Goal: Information Seeking & Learning: Learn about a topic

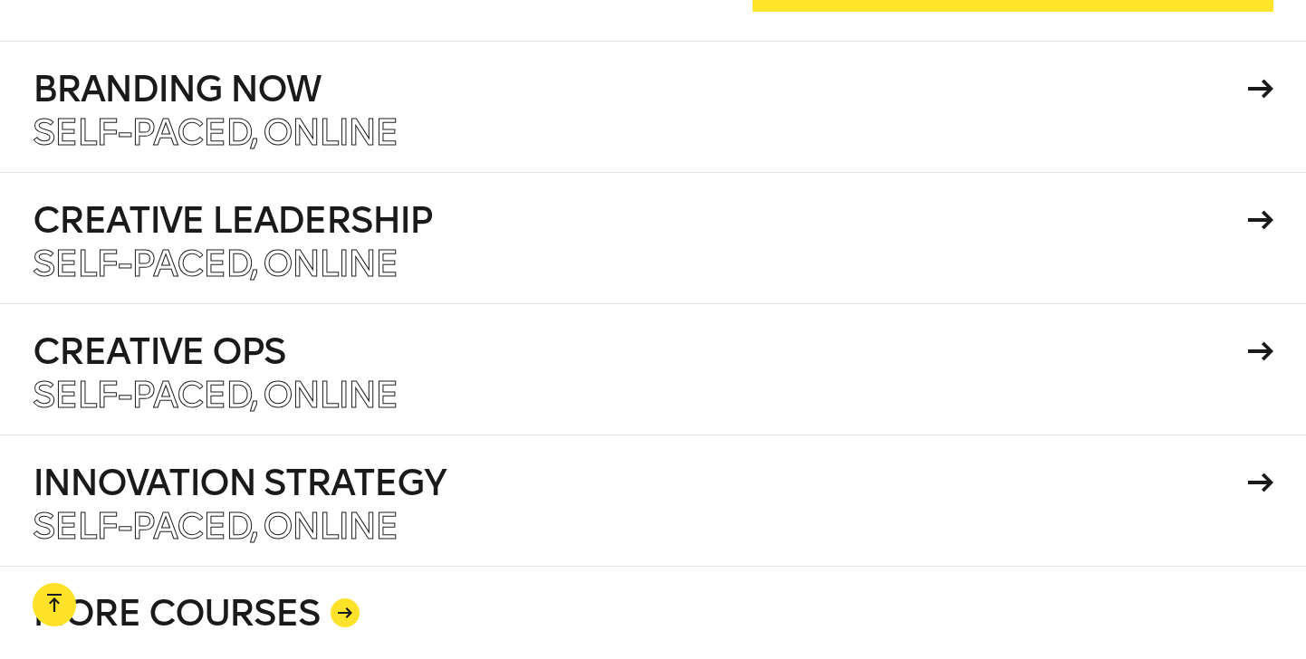
scroll to position [3142, 0]
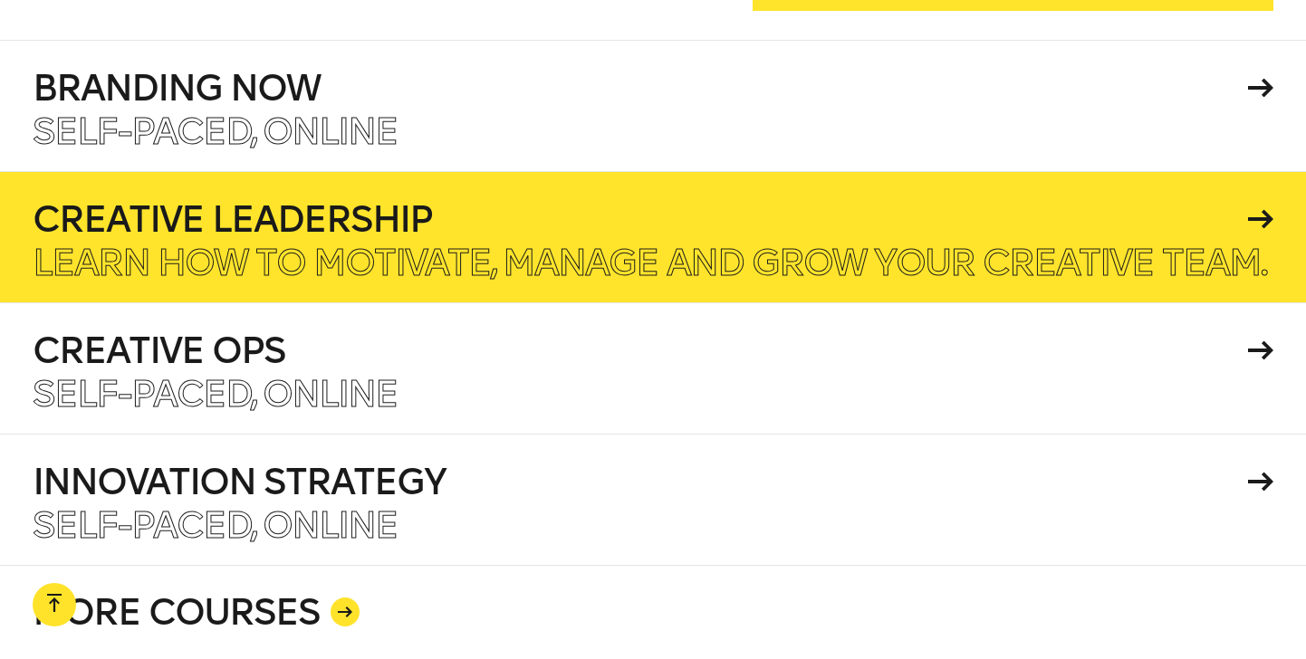
click at [321, 244] on p "Learn how to motivate, manage and grow your creative team." at bounding box center [649, 262] width 1233 height 36
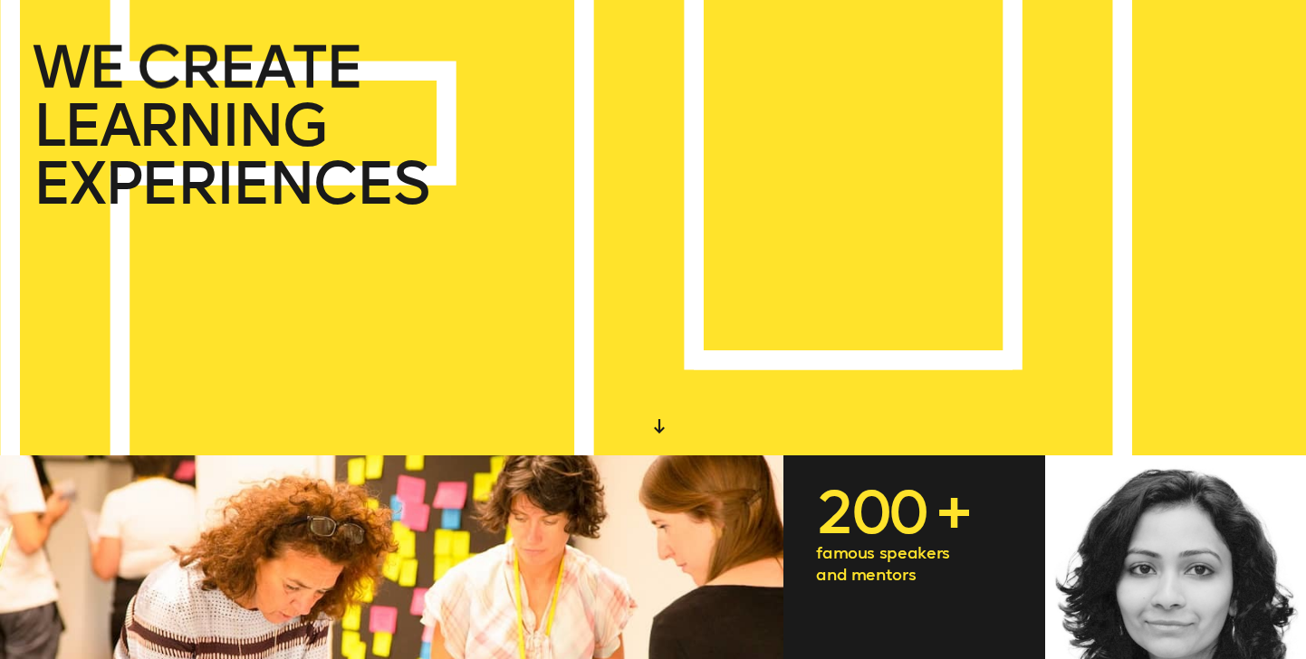
scroll to position [0, 0]
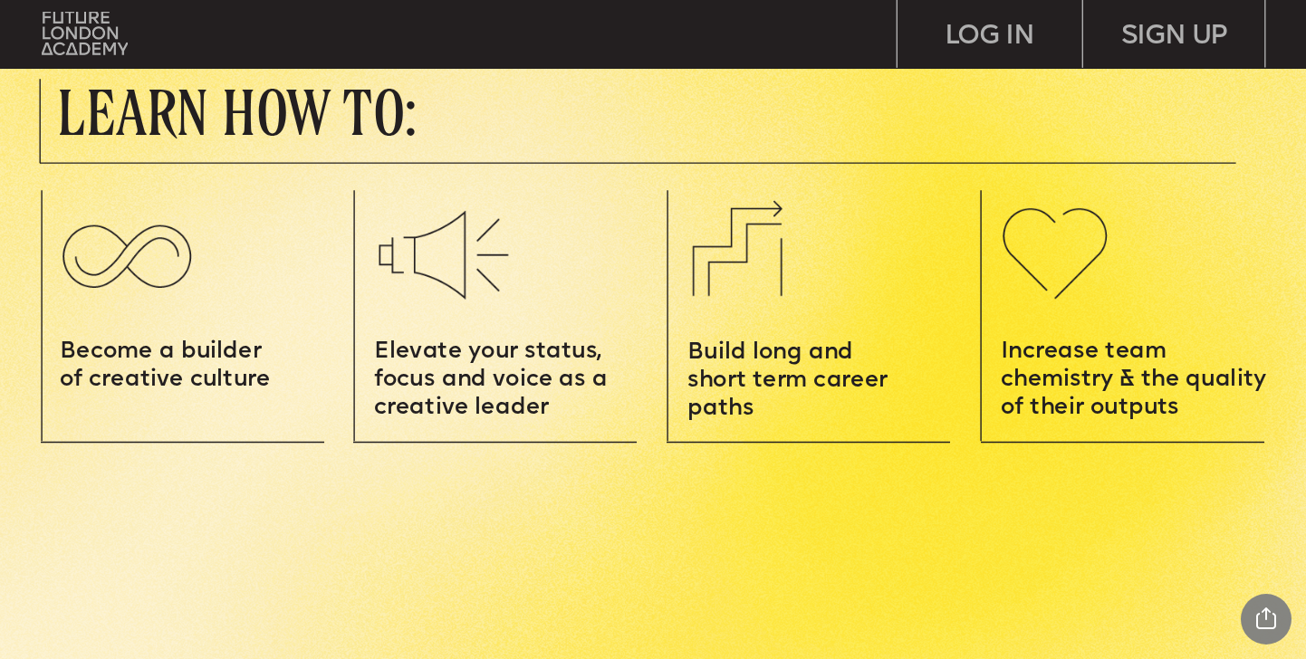
scroll to position [2070, 0]
click at [74, 30] on img at bounding box center [84, 33] width 85 height 43
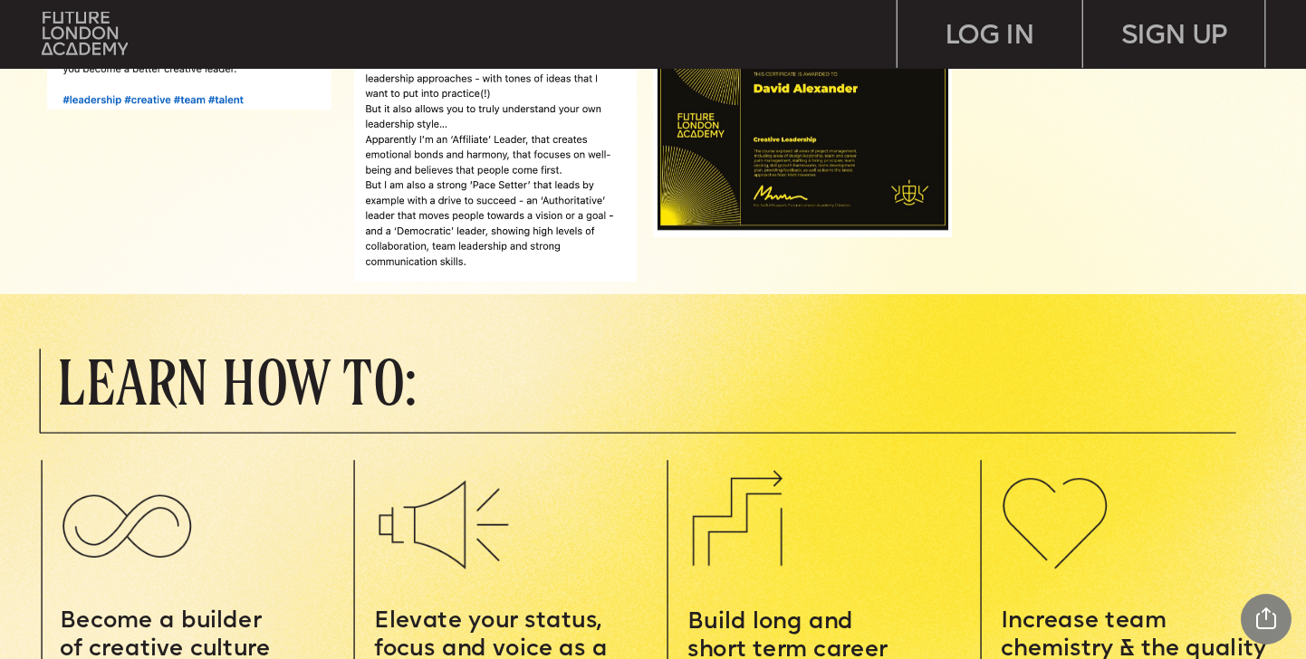
scroll to position [1894, 0]
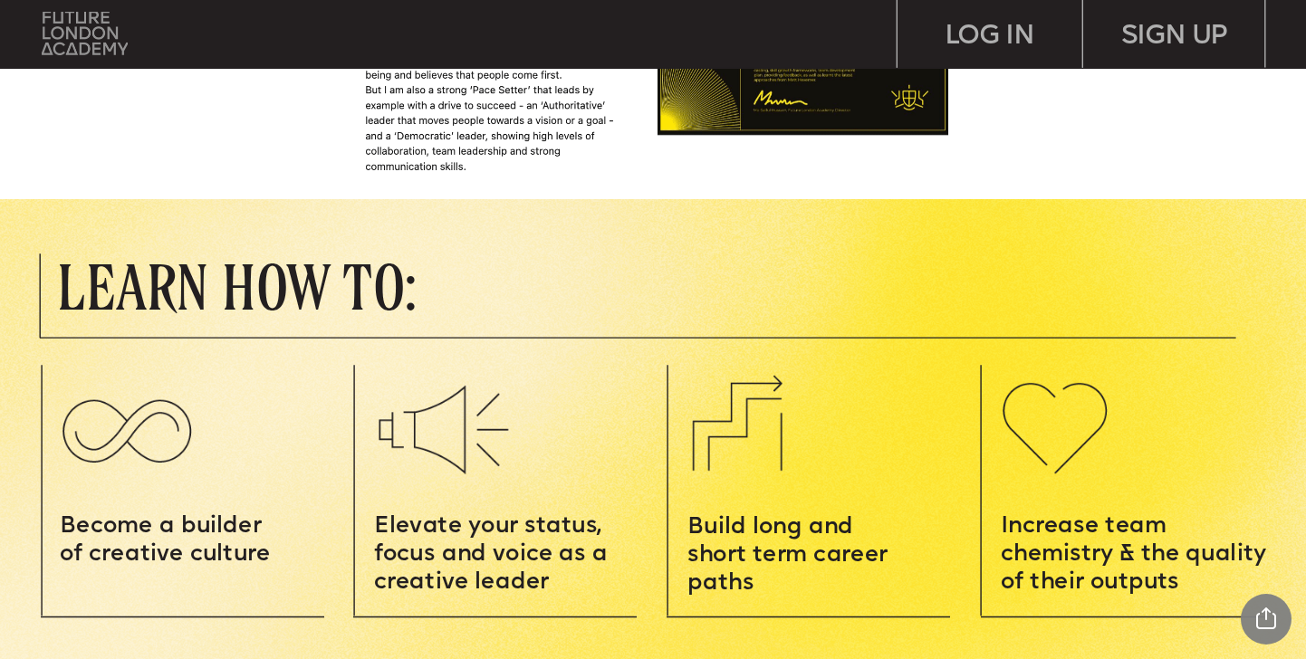
click at [69, 30] on img at bounding box center [84, 33] width 85 height 43
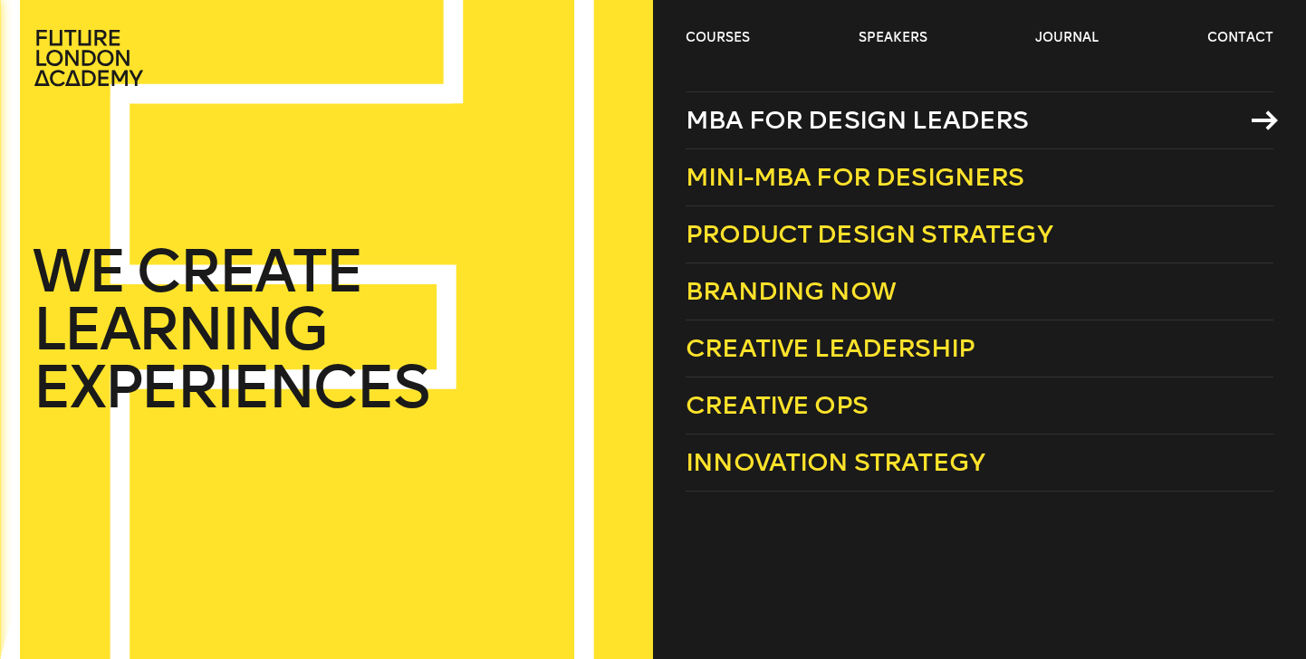
click at [760, 123] on span "MBA for Design Leaders" at bounding box center [857, 120] width 343 height 30
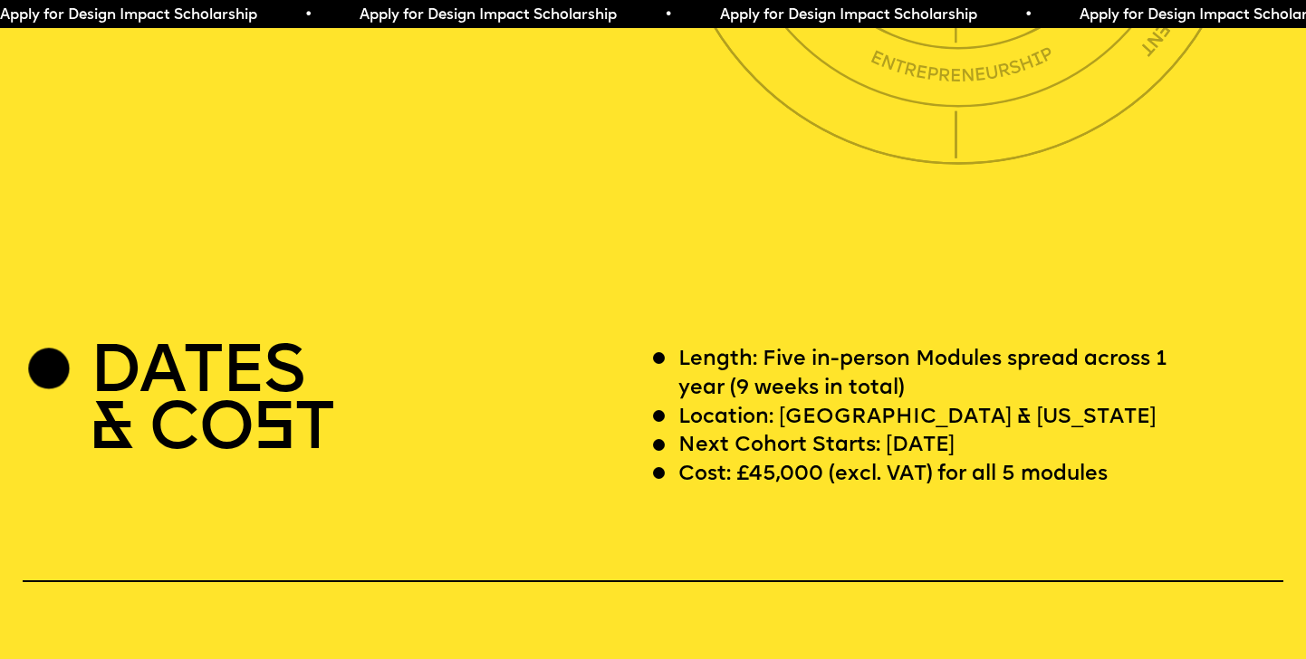
scroll to position [4853, 0]
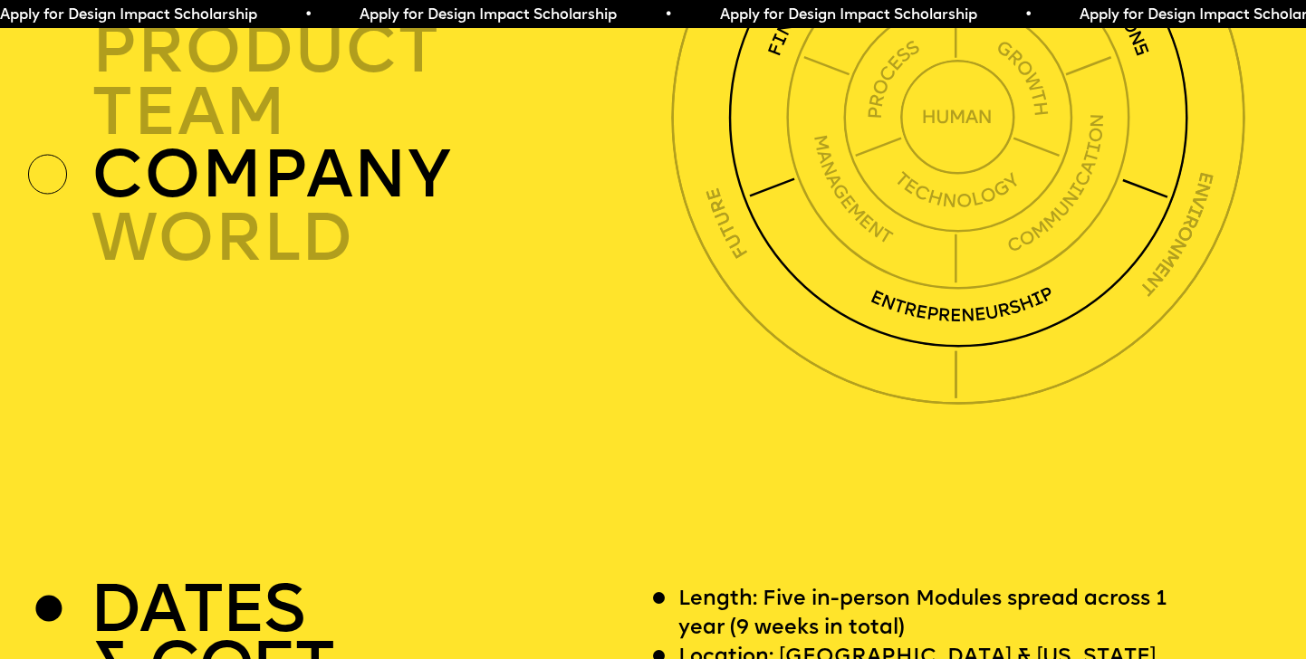
click at [302, 145] on div "company" at bounding box center [385, 175] width 588 height 62
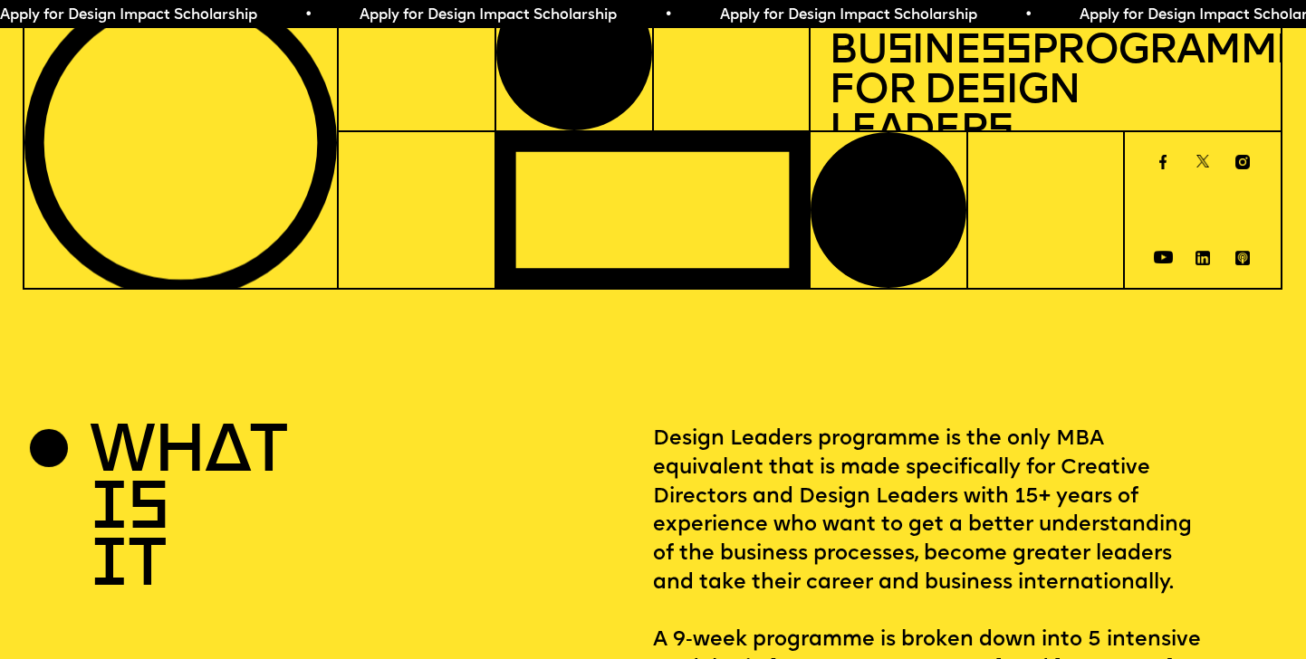
scroll to position [0, 0]
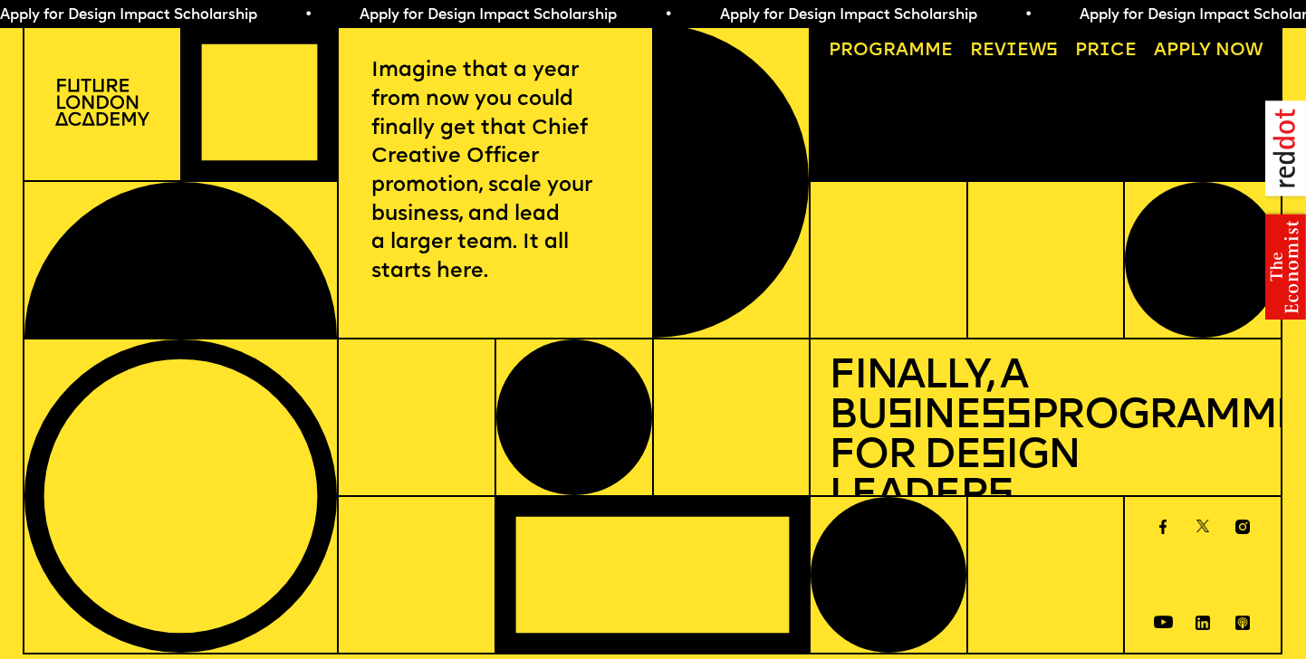
click at [880, 50] on link "Progr a mme" at bounding box center [891, 52] width 142 height 36
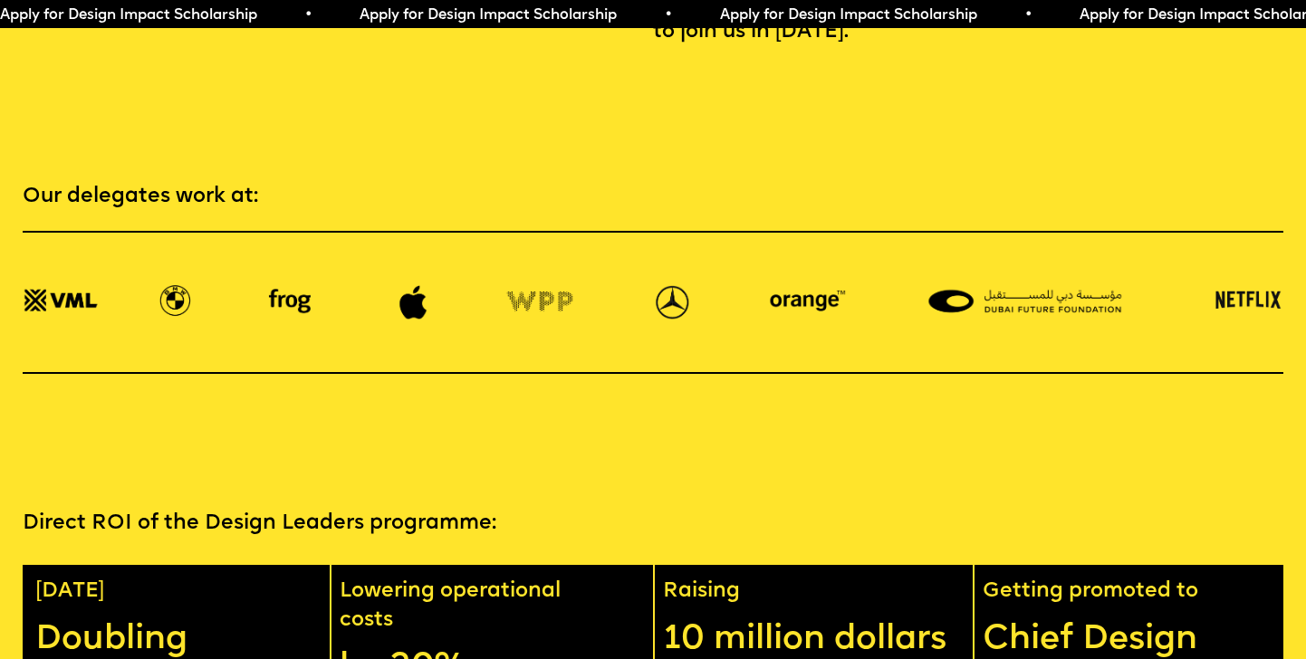
scroll to position [2489, 0]
